Goal: Information Seeking & Learning: Learn about a topic

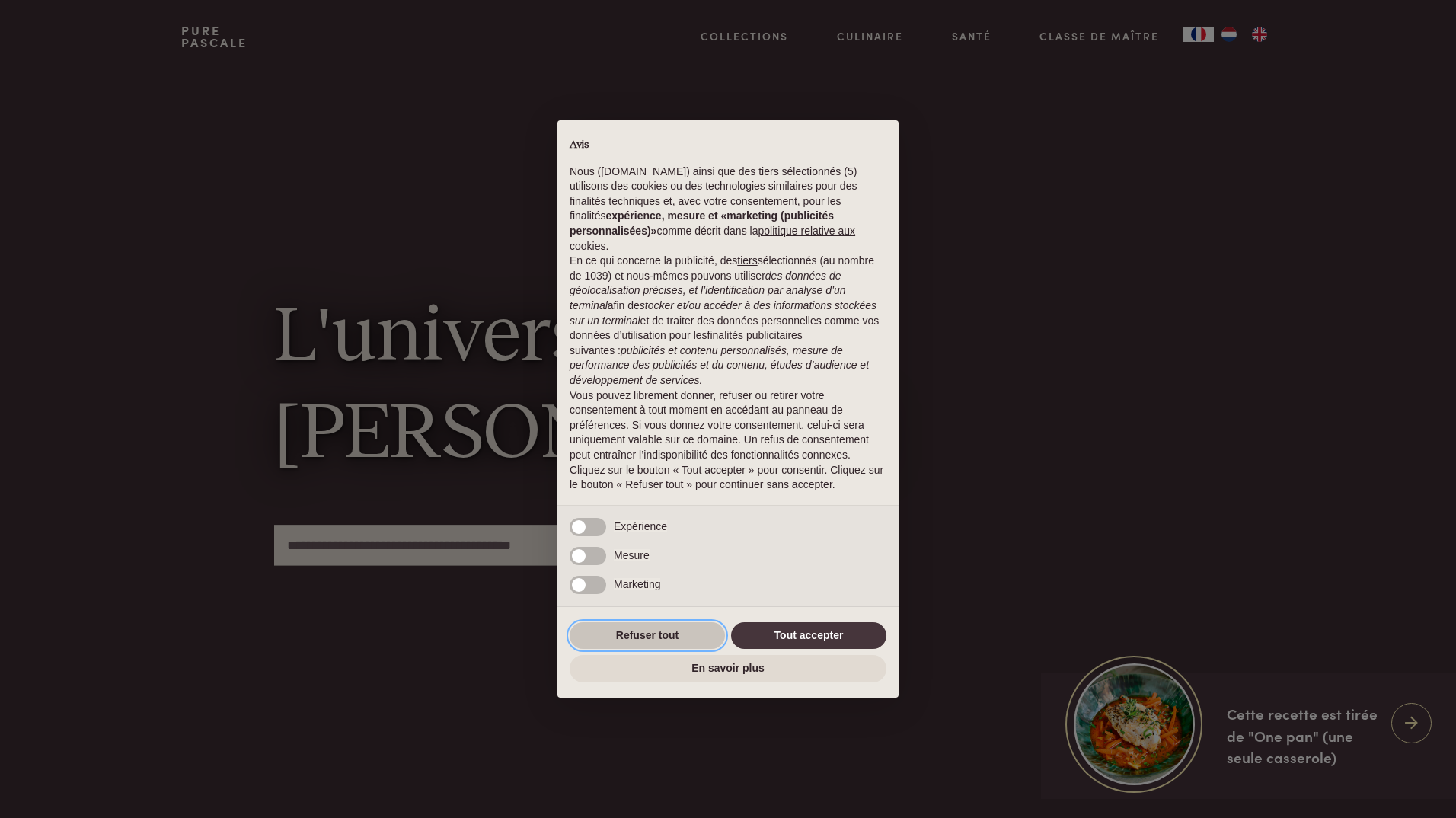
click at [663, 642] on button "Refuser tout" at bounding box center [647, 636] width 155 height 27
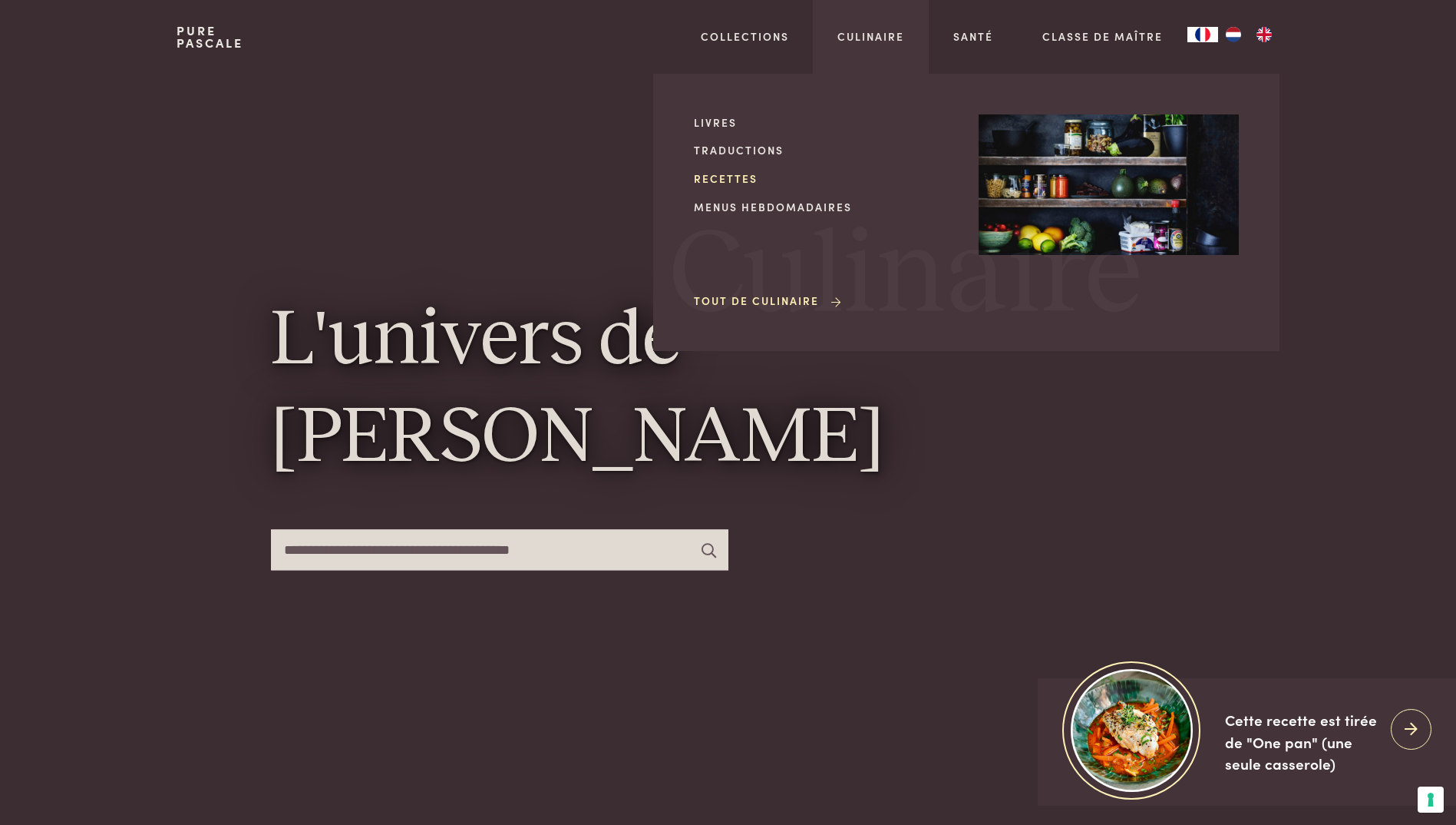
click at [725, 177] on link "Recettes" at bounding box center [824, 178] width 260 height 16
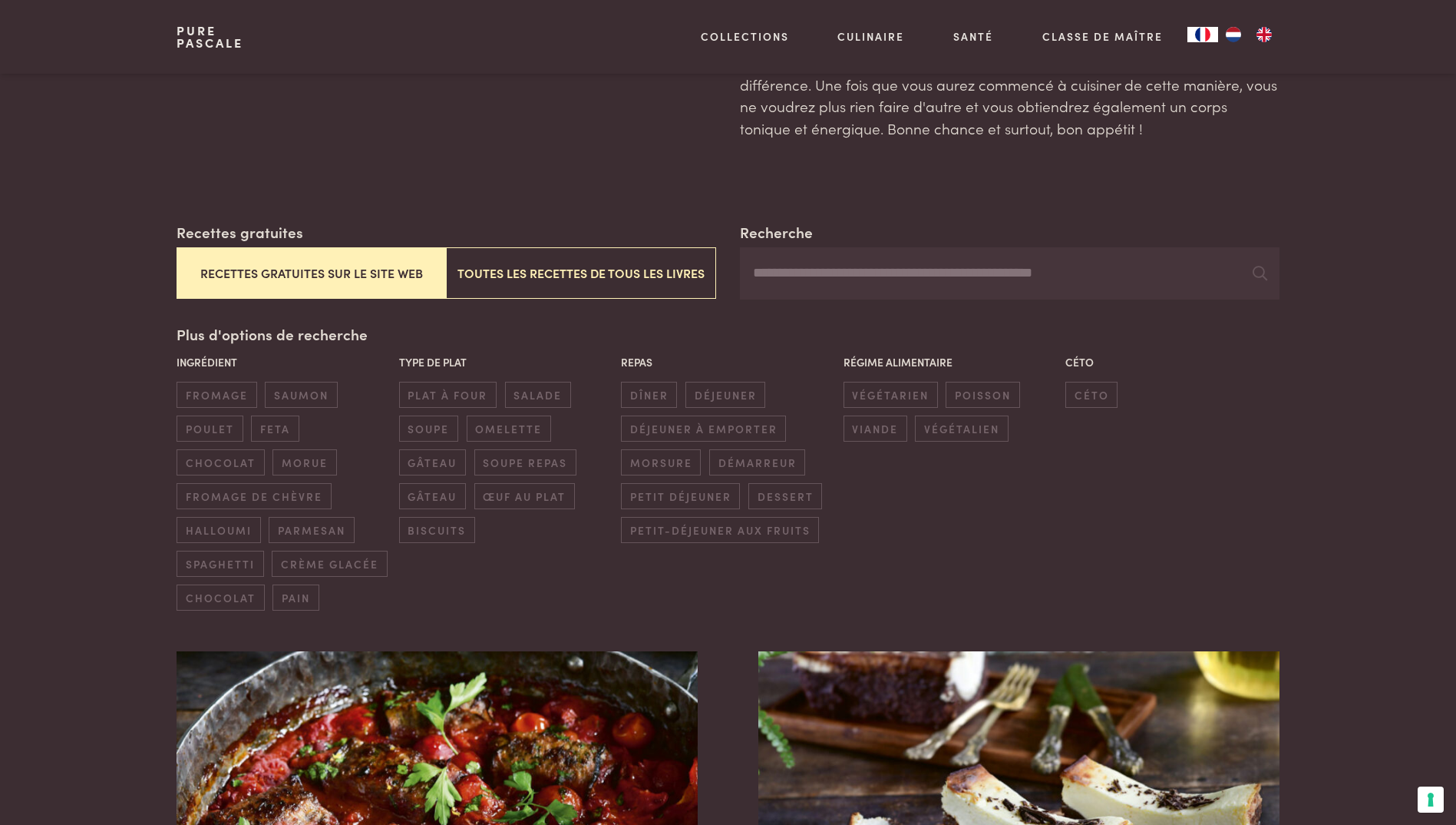
click at [352, 266] on button "Recettes gratuites sur le site web" at bounding box center [311, 273] width 269 height 52
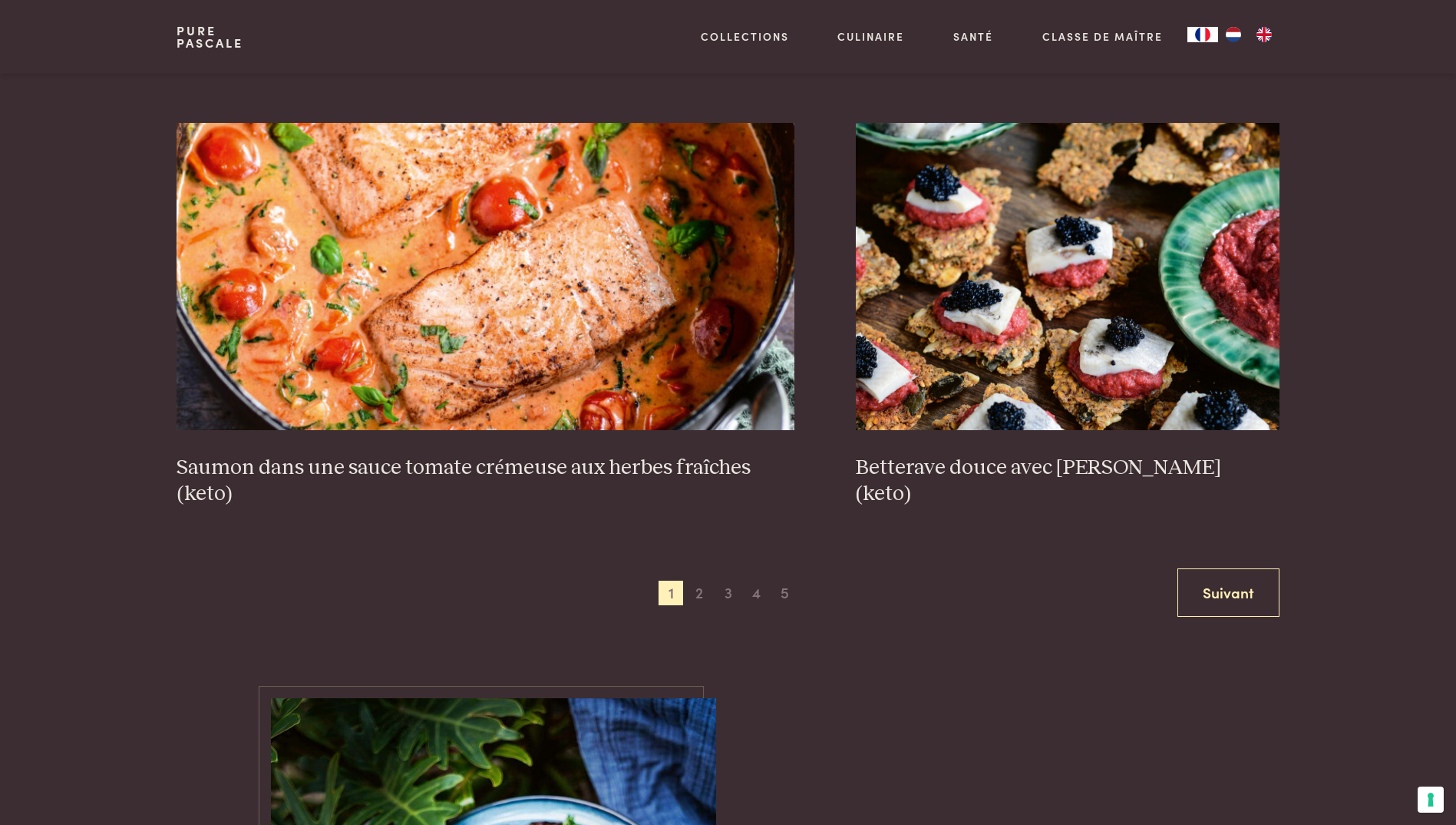
scroll to position [2832, 0]
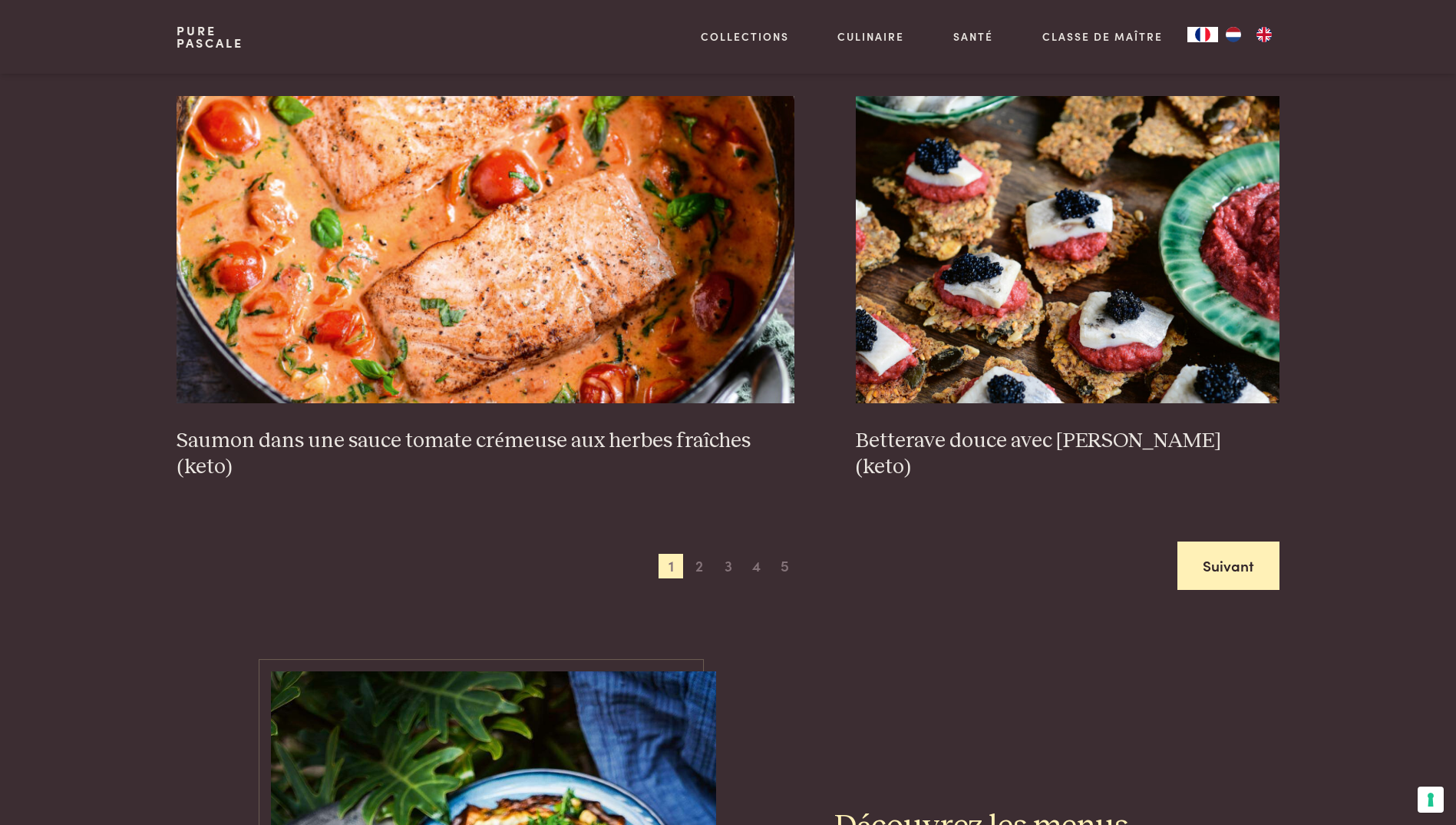
click at [1205, 562] on link "Suivant" at bounding box center [1228, 565] width 102 height 48
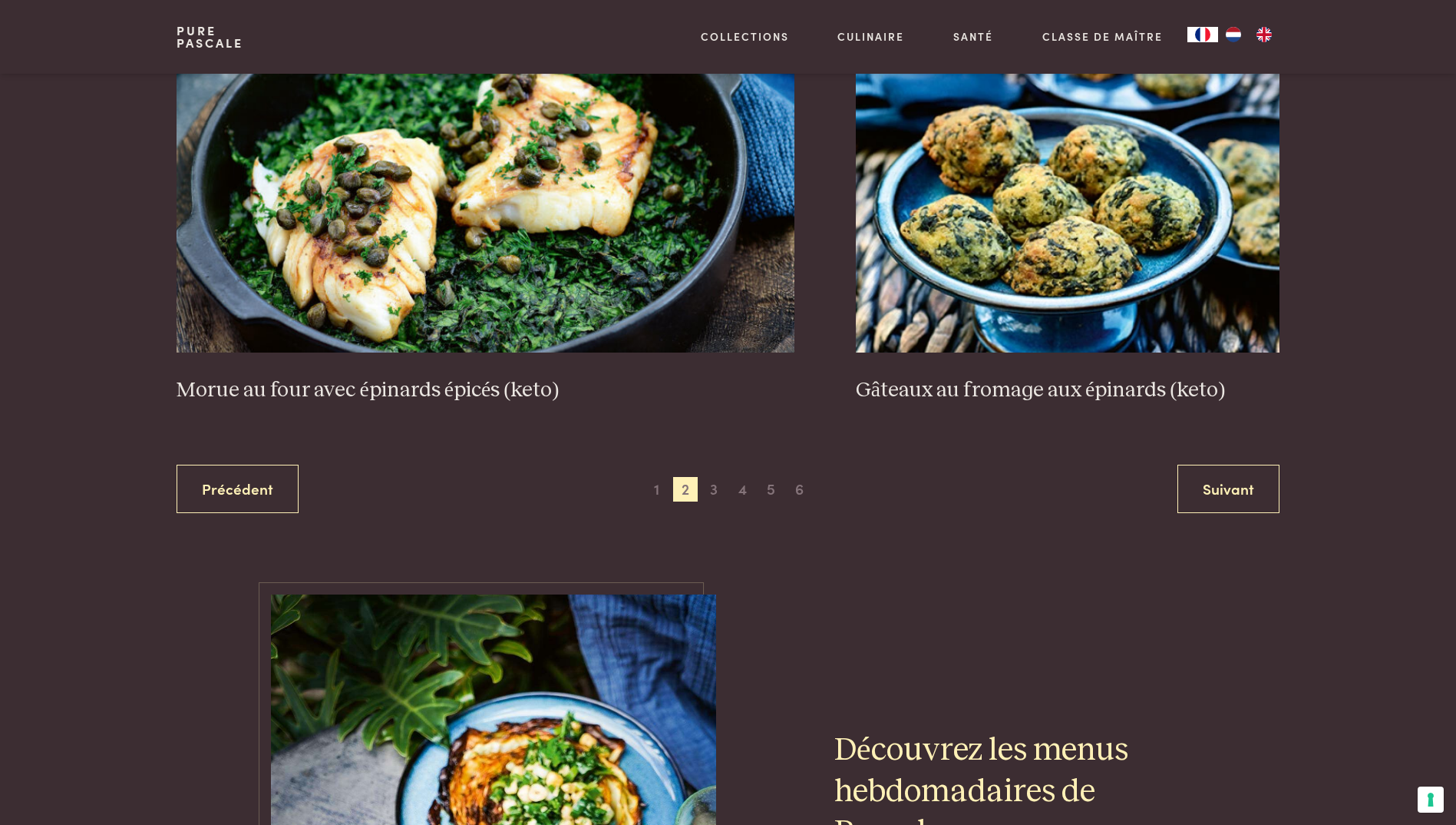
scroll to position [2832, 0]
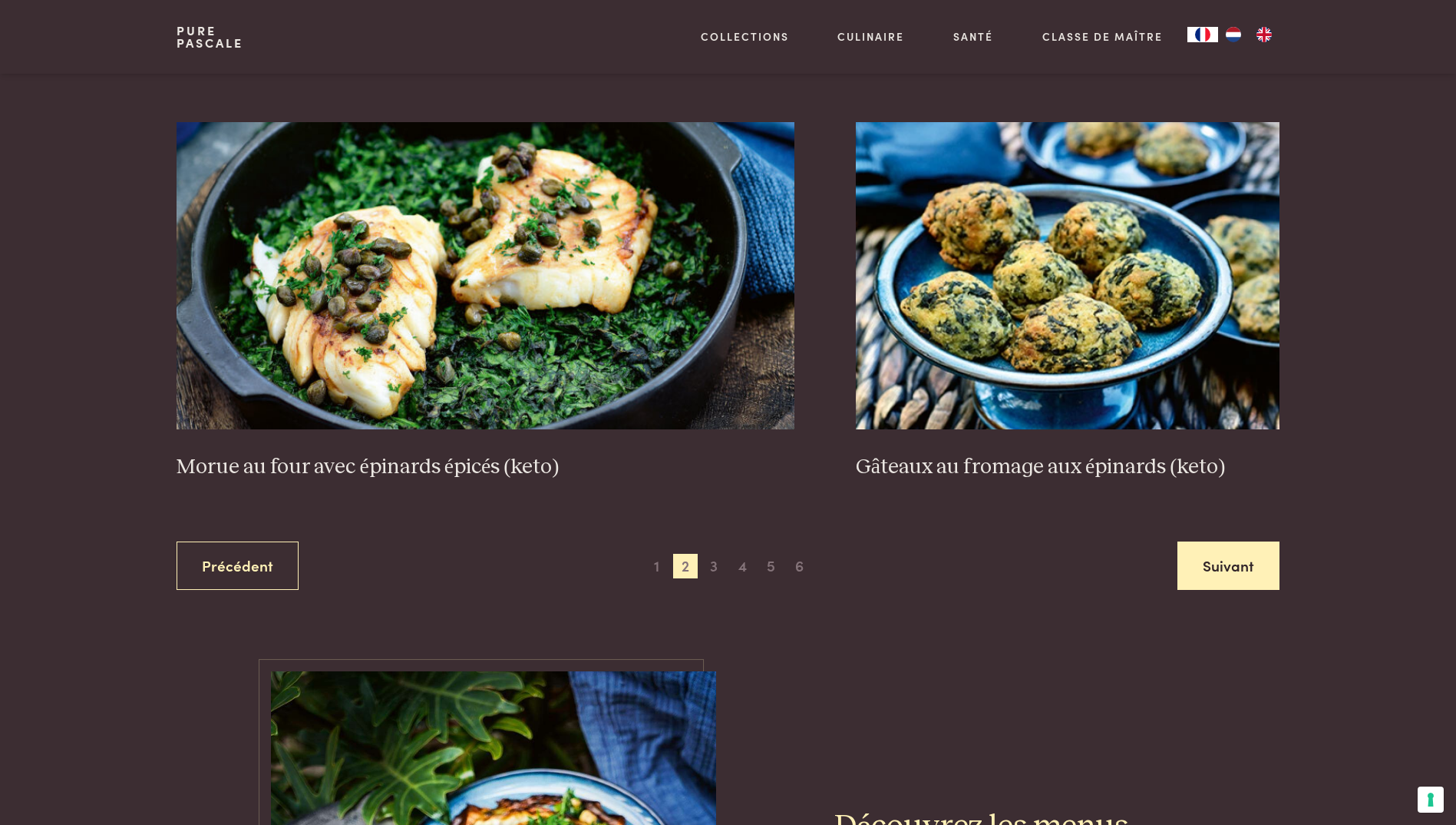
click at [1192, 568] on link "Suivant" at bounding box center [1228, 565] width 102 height 48
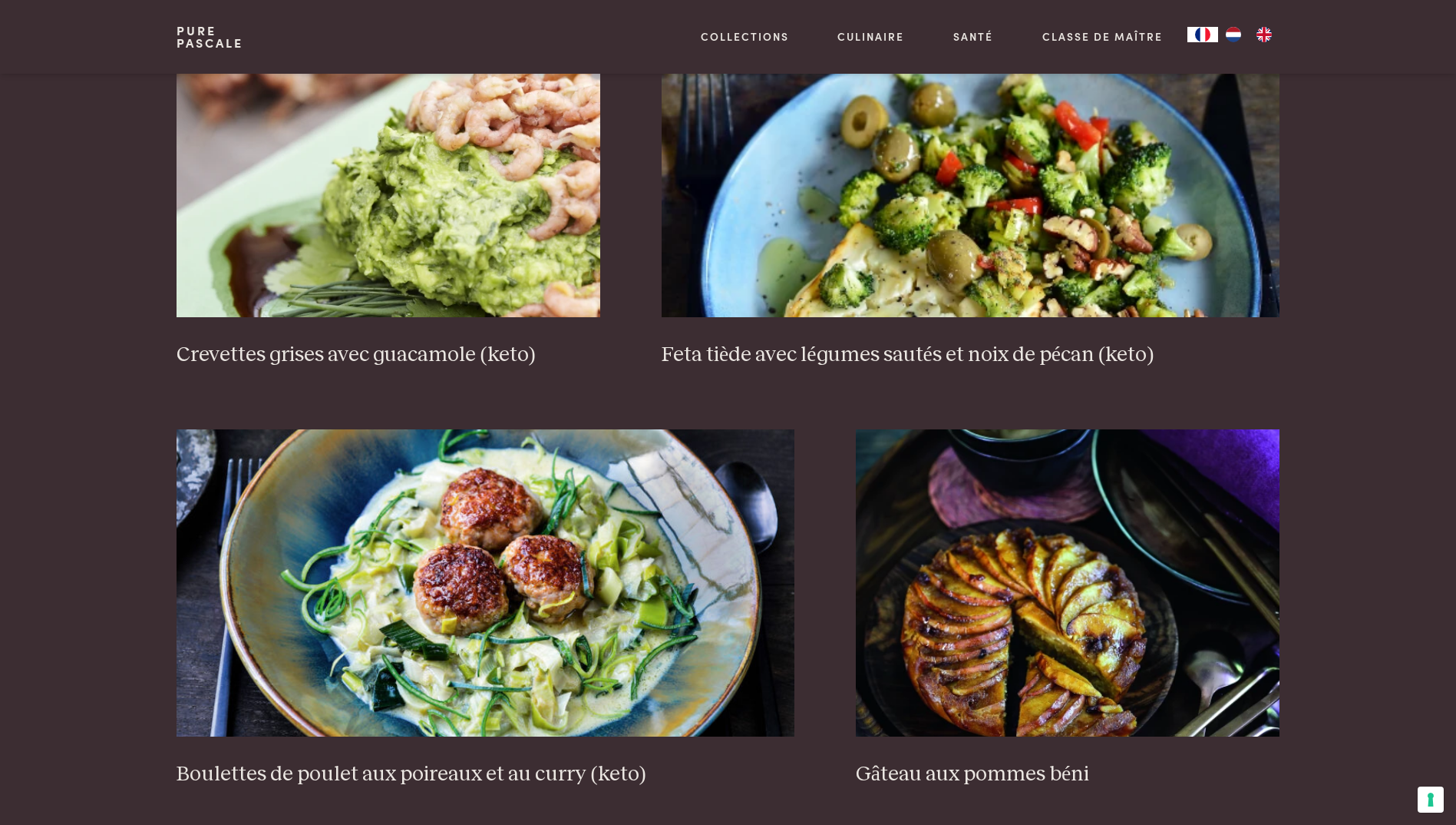
scroll to position [2525, 0]
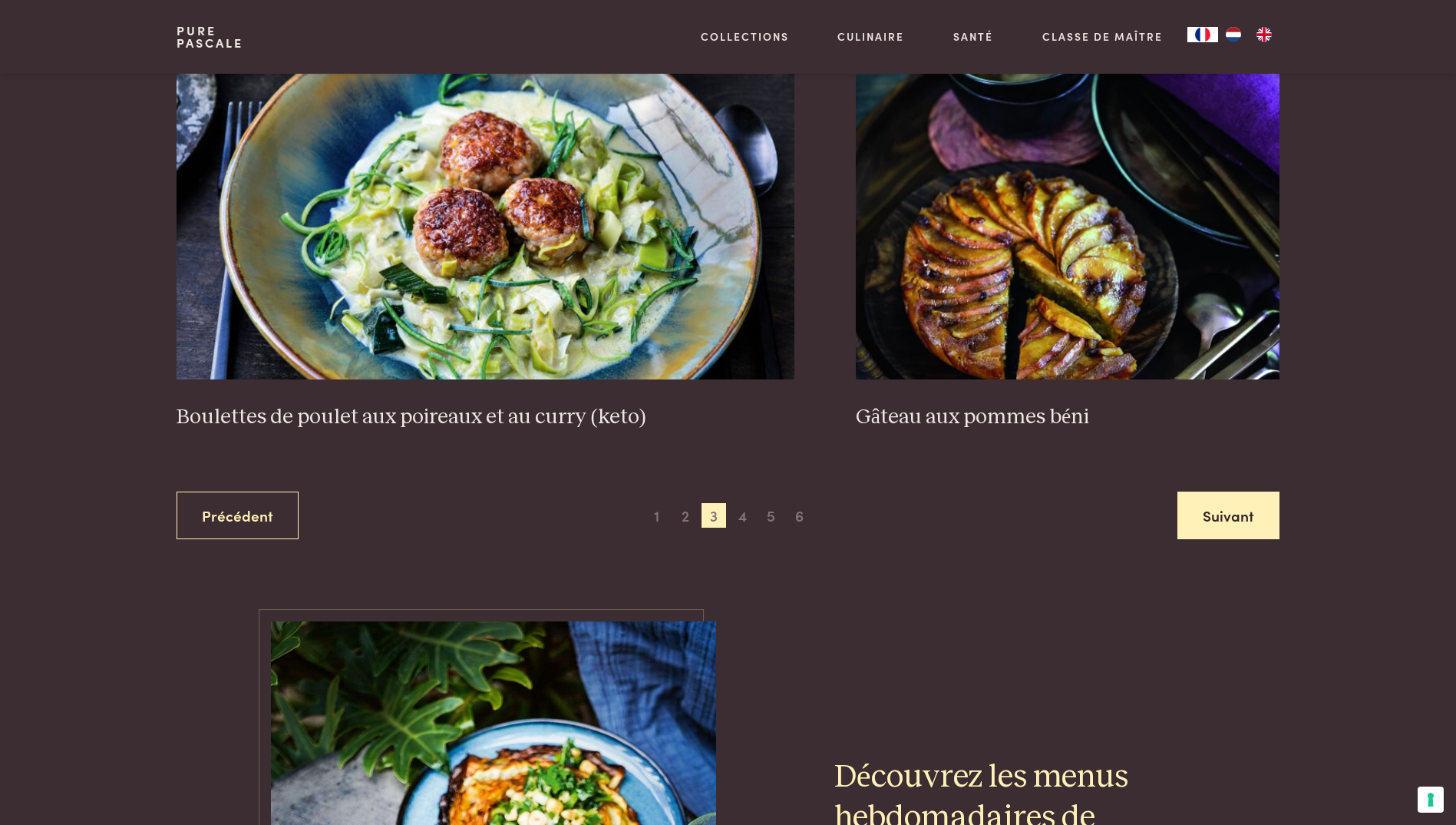
click at [1251, 519] on link "Suivant" at bounding box center [1228, 515] width 102 height 48
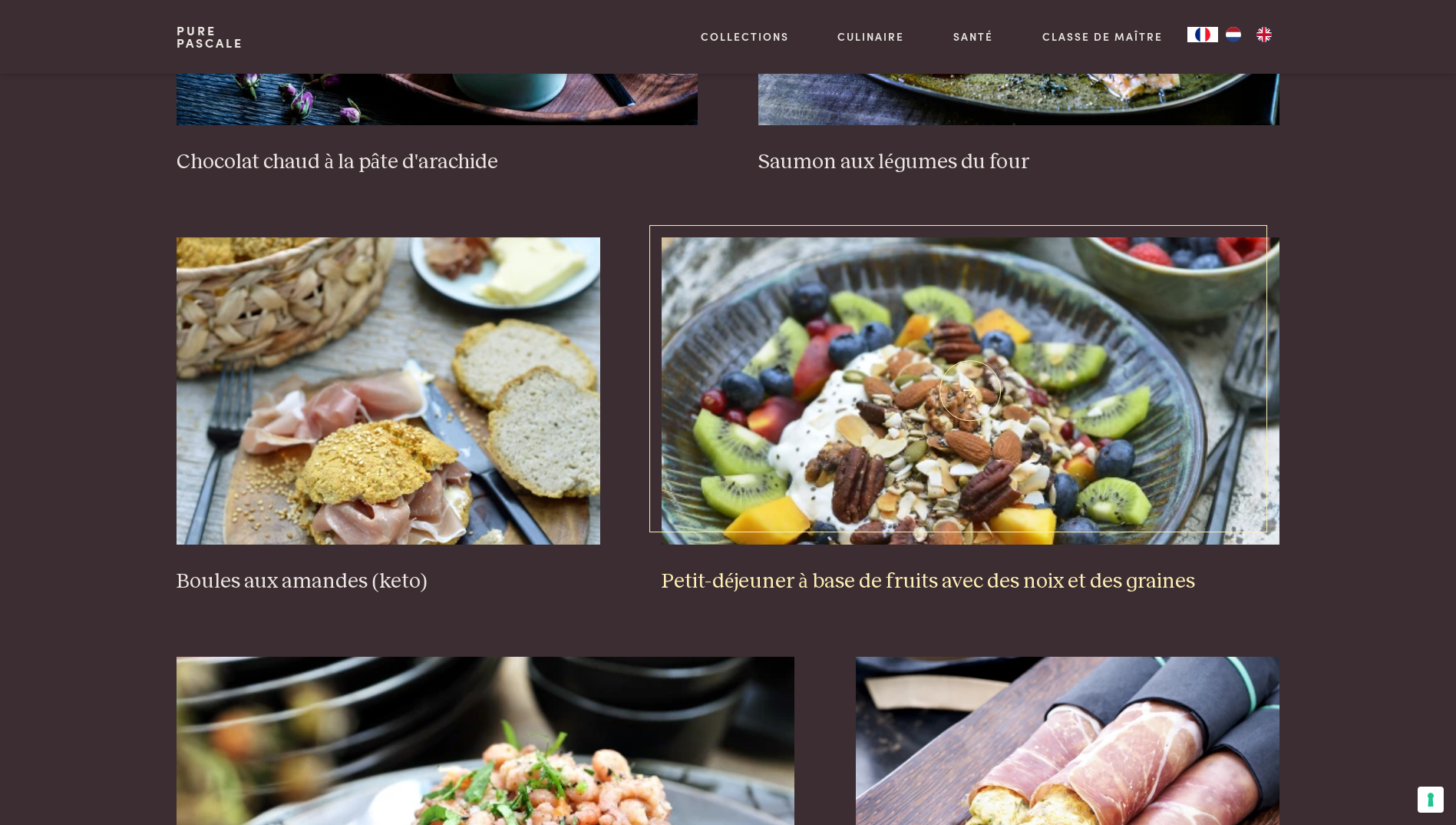
scroll to position [2294, 0]
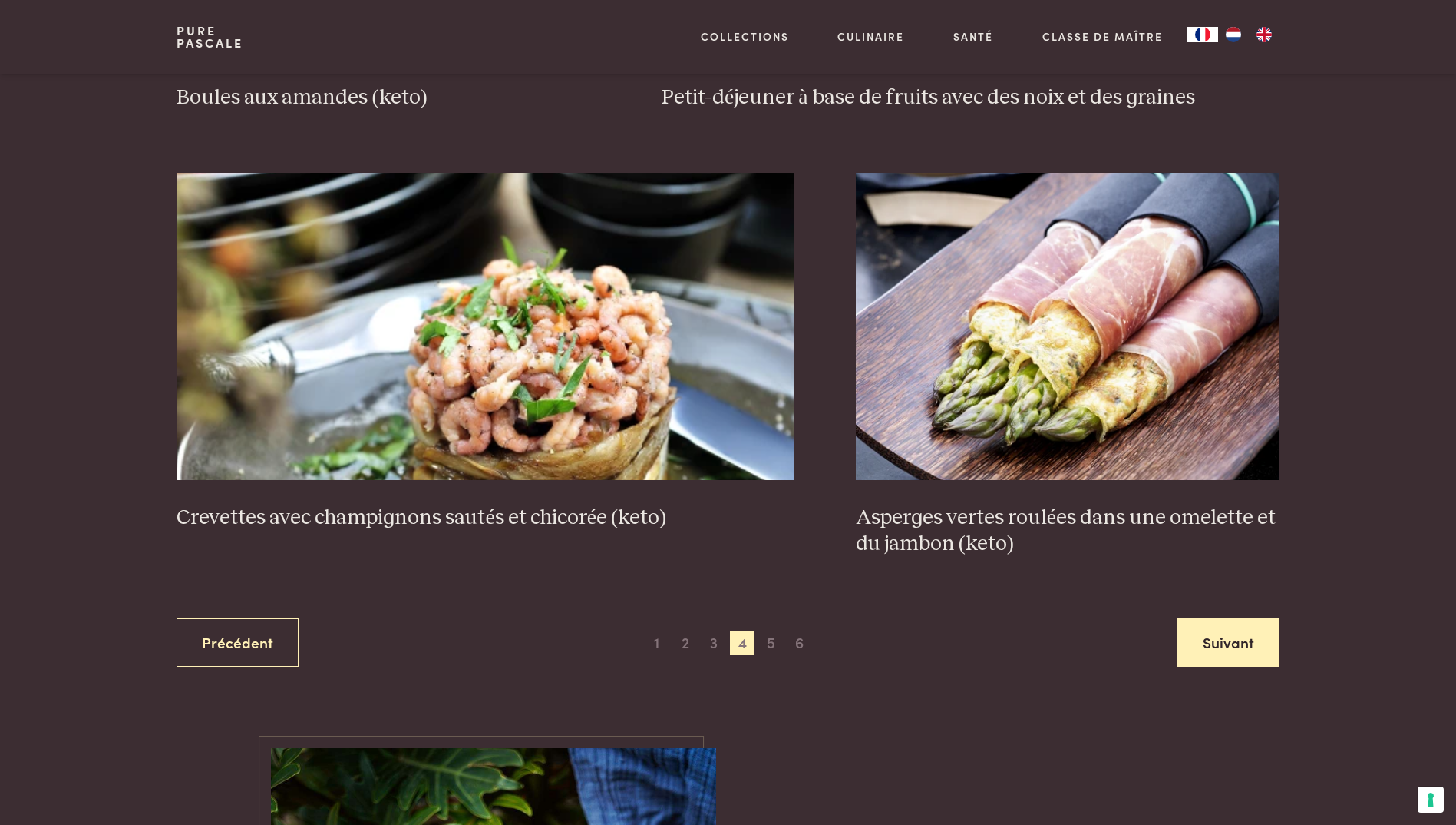
click at [1227, 639] on link "Suivant" at bounding box center [1228, 642] width 102 height 48
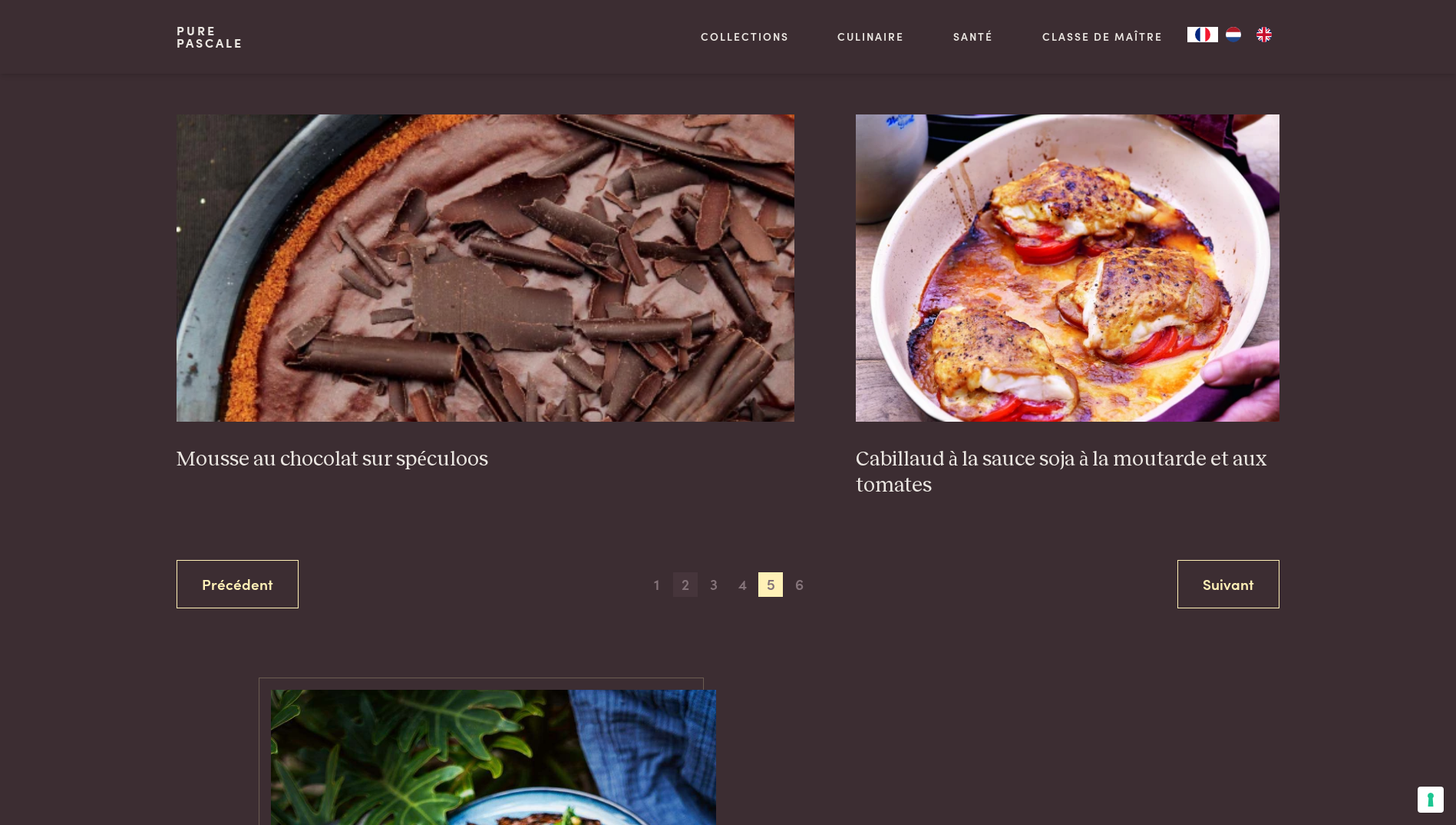
scroll to position [2832, 0]
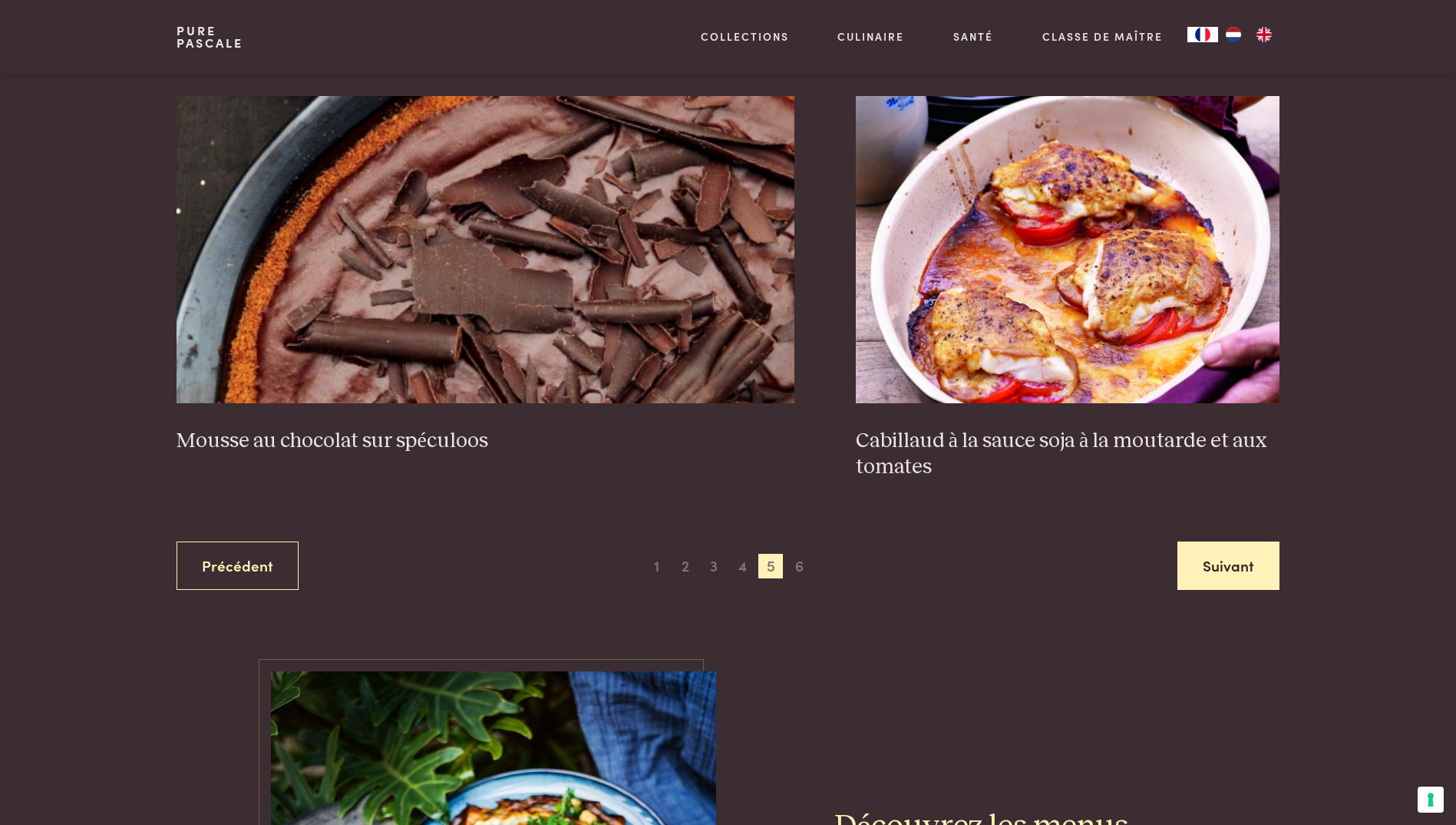
click at [1206, 570] on link "Suivant" at bounding box center [1228, 565] width 102 height 48
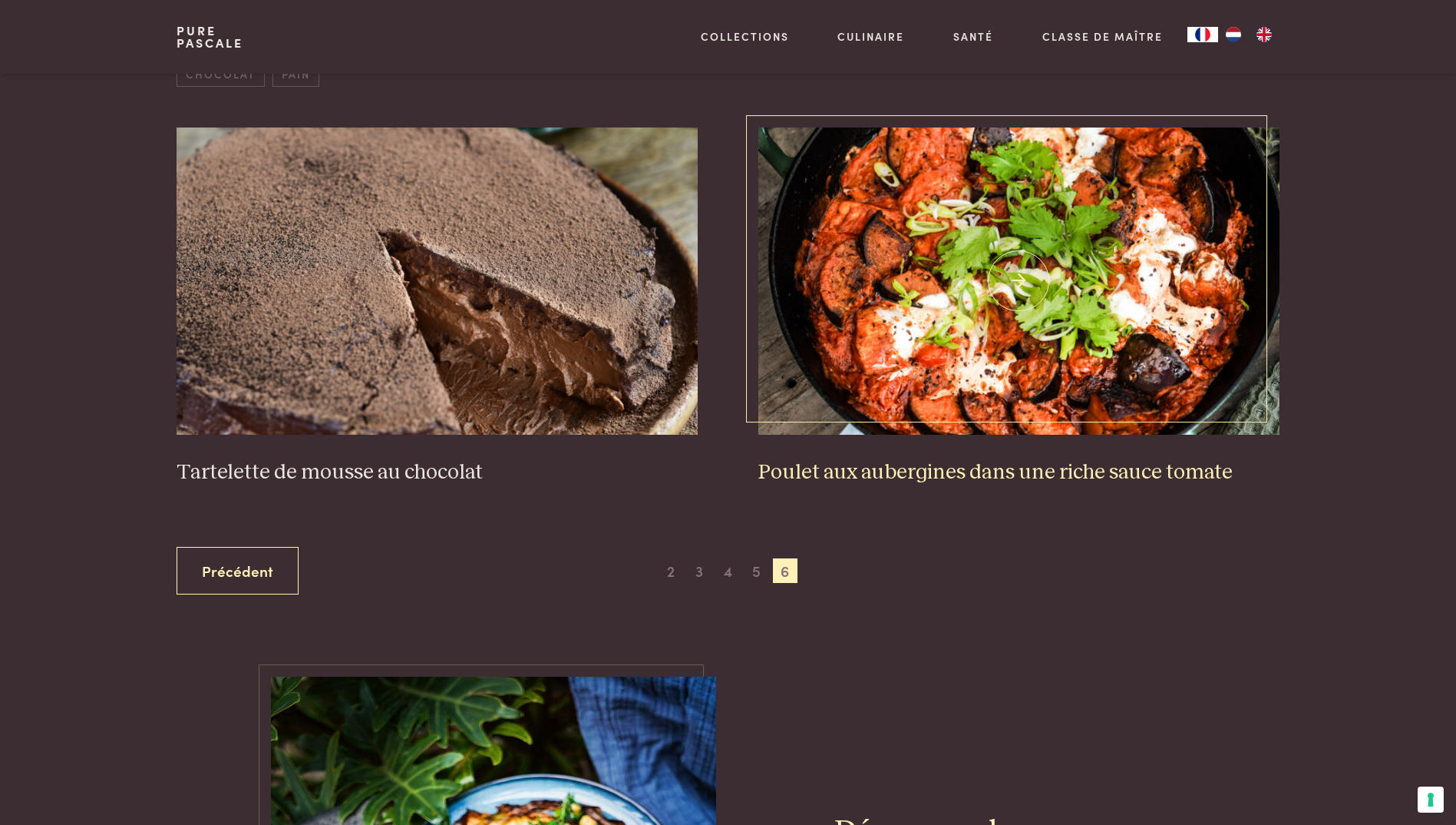
scroll to position [682, 0]
